Goal: Task Accomplishment & Management: Use online tool/utility

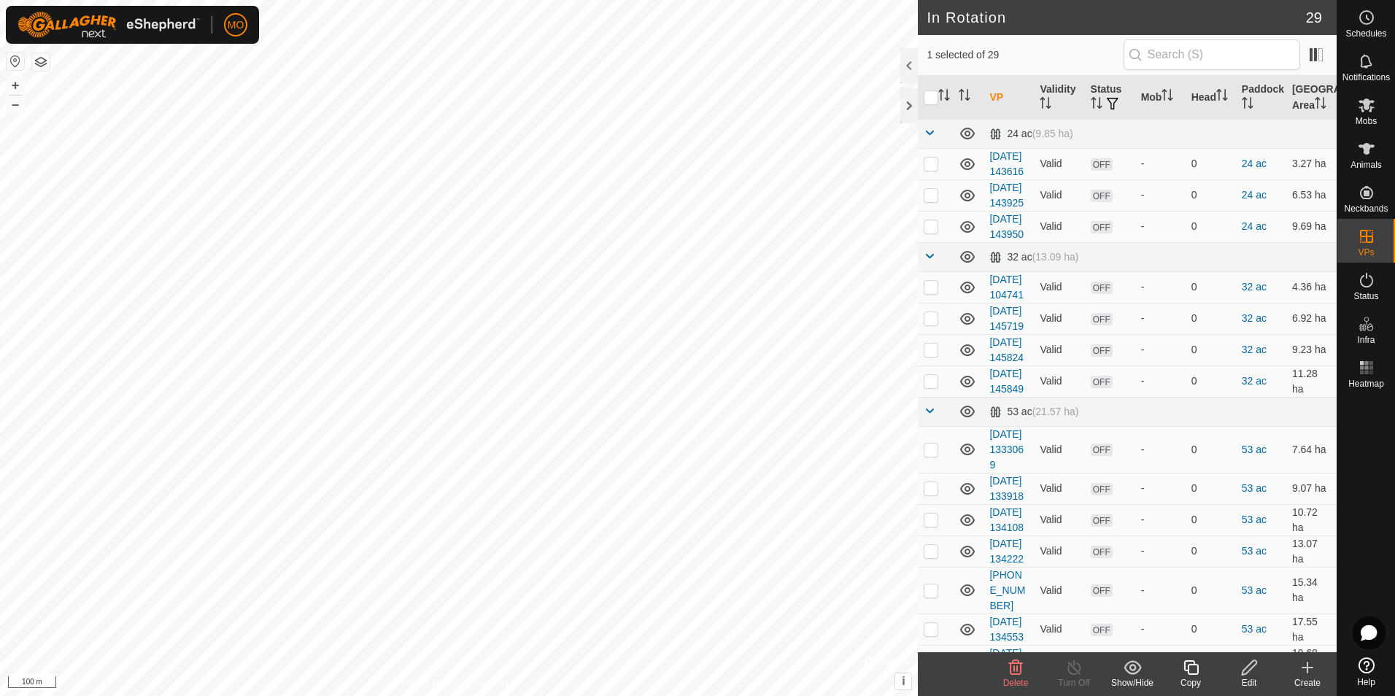
checkbox input "true"
checkbox input "false"
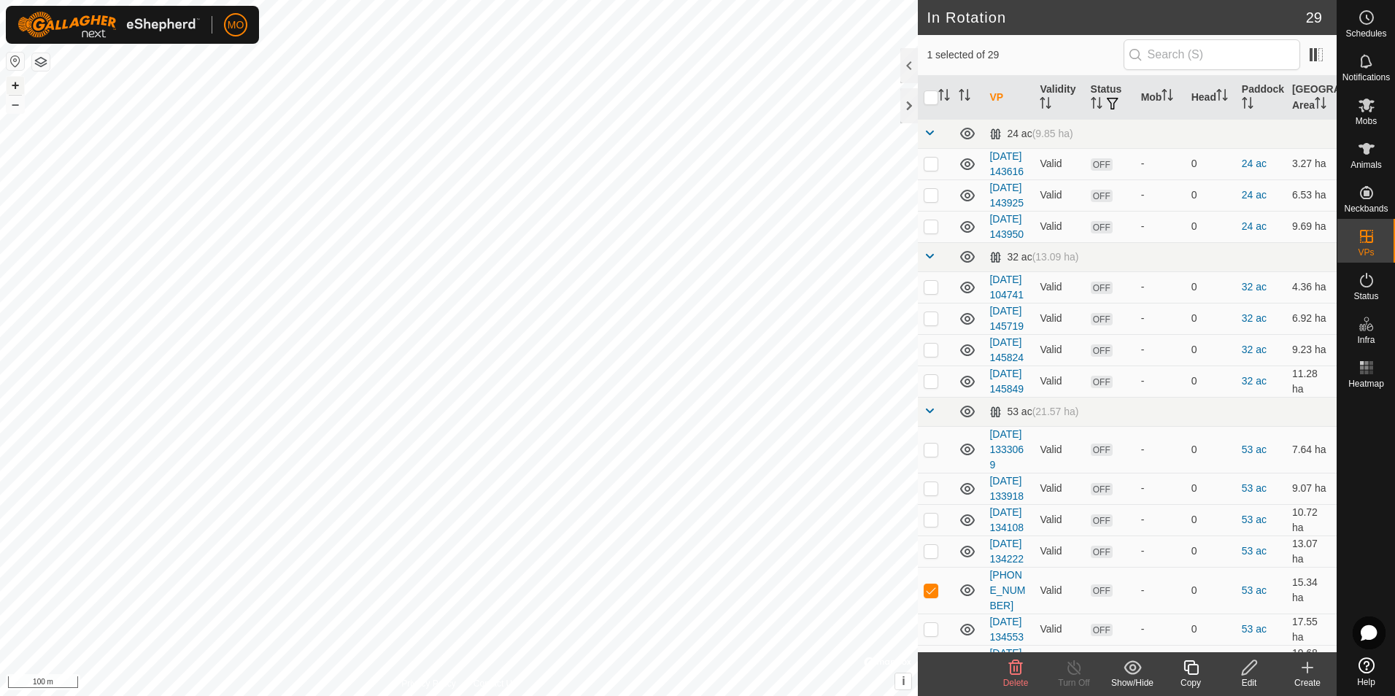
checkbox input "false"
checkbox input "true"
checkbox input "false"
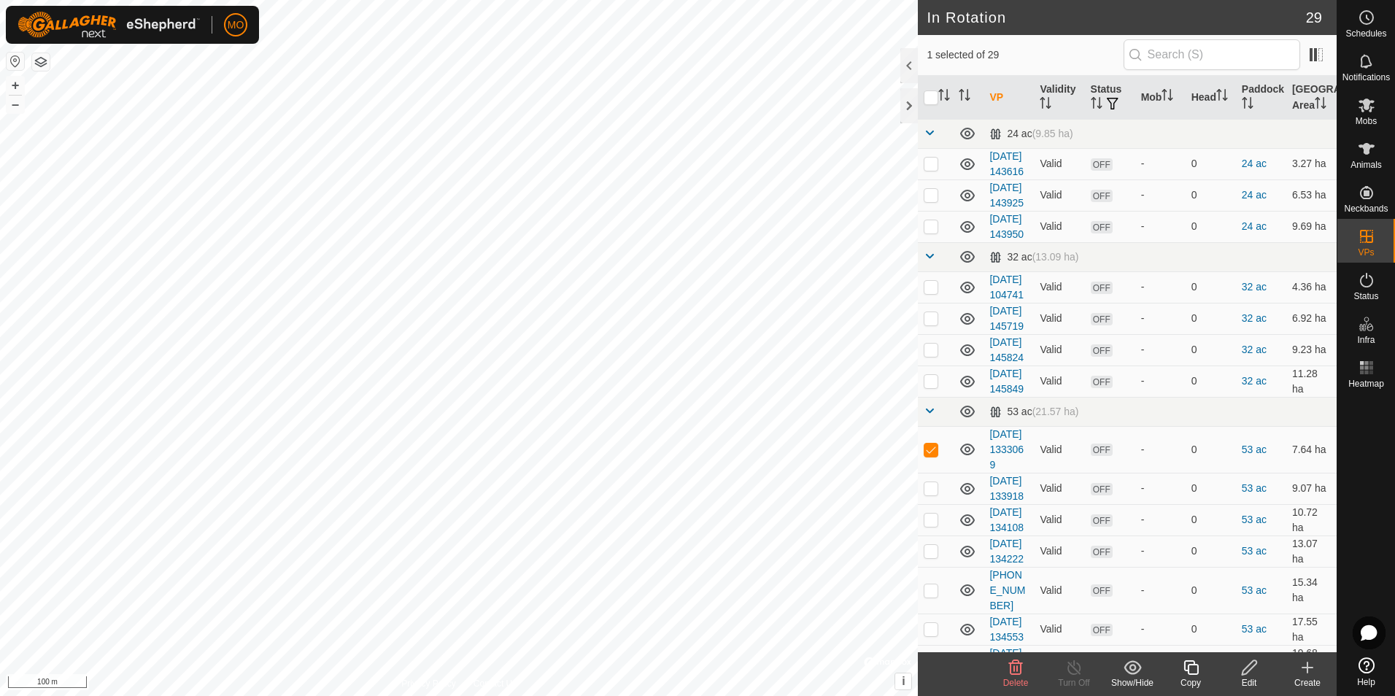
click at [1302, 676] on icon at bounding box center [1308, 668] width 18 height 18
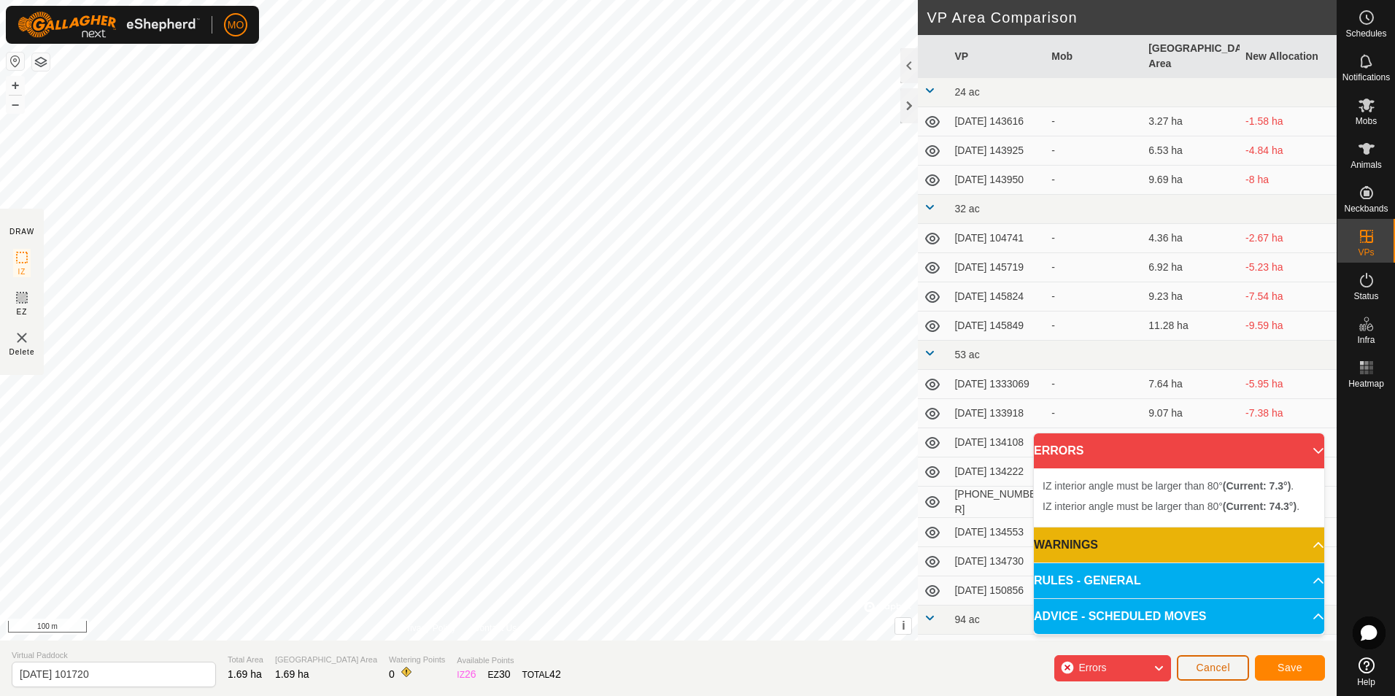
click at [1211, 667] on span "Cancel" at bounding box center [1213, 668] width 34 height 12
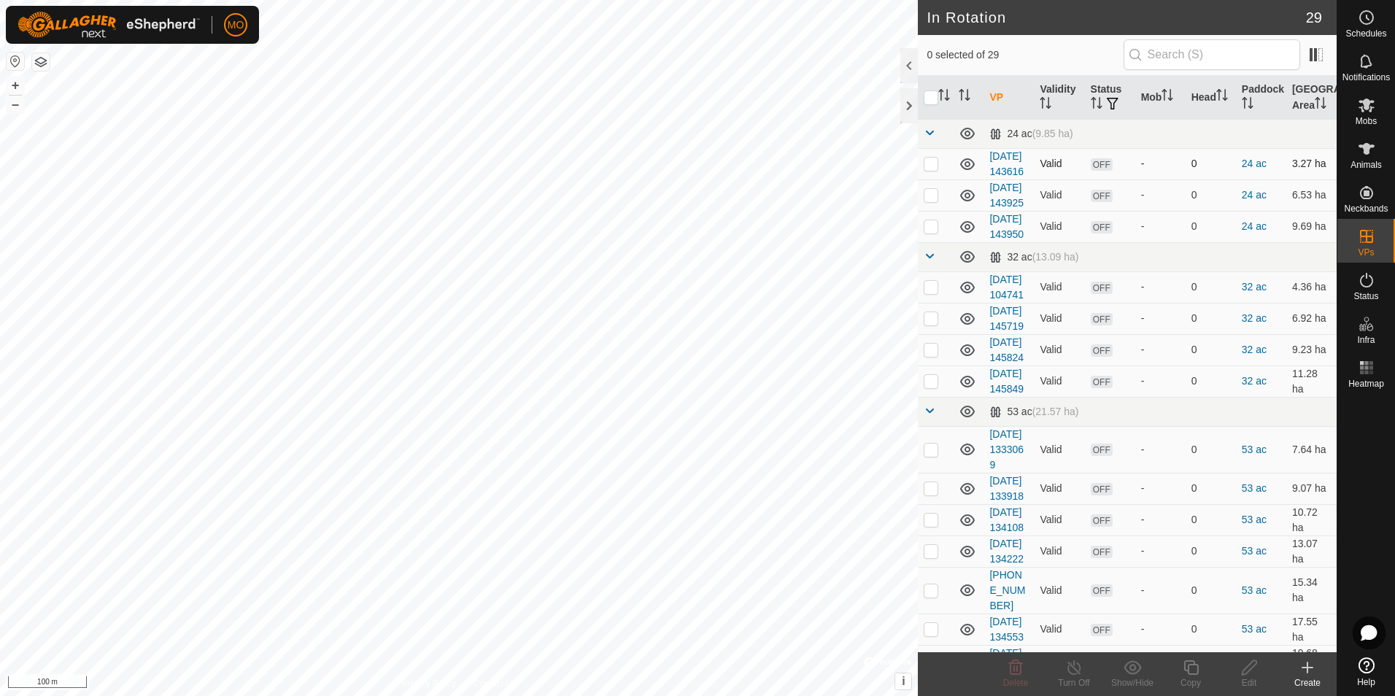
checkbox input "true"
click at [1299, 673] on icon at bounding box center [1308, 668] width 18 height 18
